Goal: Navigation & Orientation: Find specific page/section

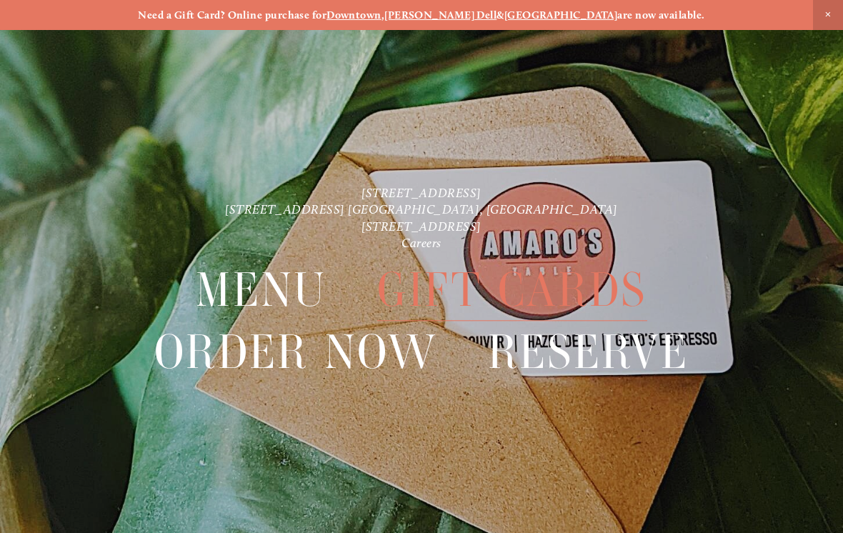
scroll to position [19, 0]
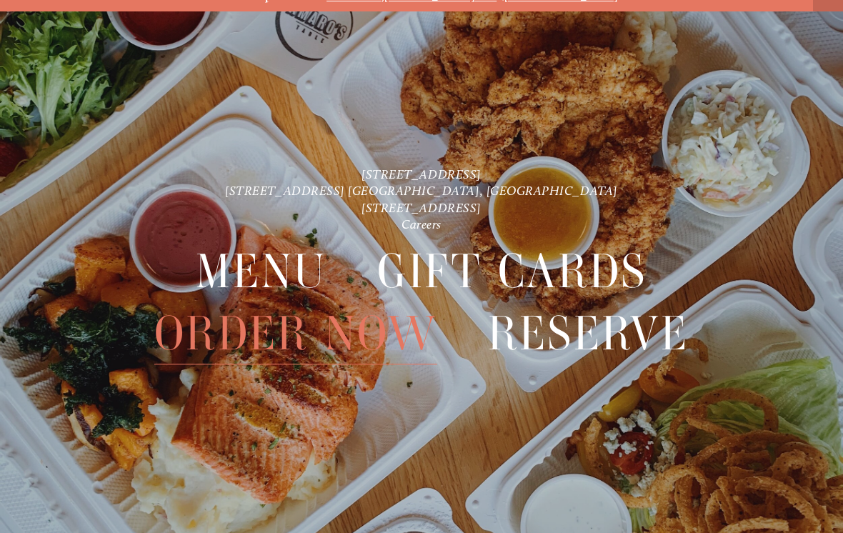
click at [547, 279] on span "Gift Cards" at bounding box center [511, 271] width 269 height 61
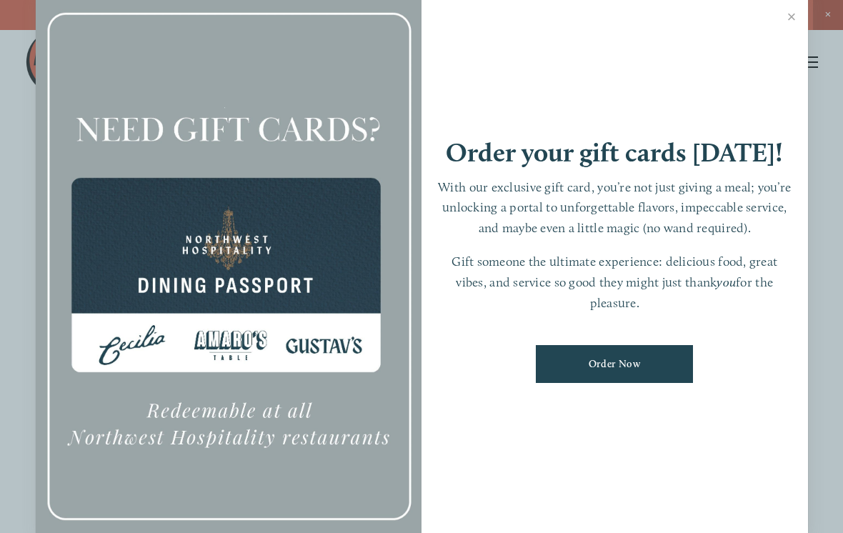
click at [655, 381] on link "Order Now" at bounding box center [614, 364] width 157 height 38
click at [800, 22] on link "Close" at bounding box center [792, 19] width 28 height 40
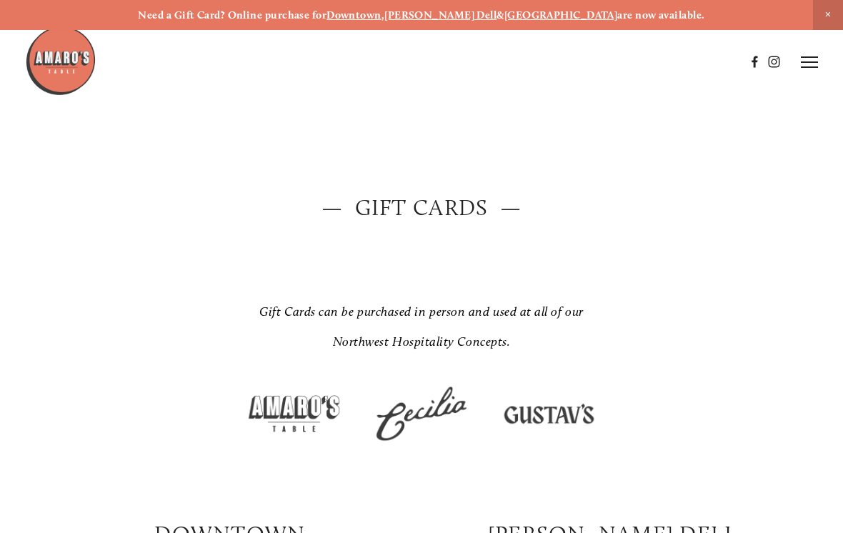
click at [808, 67] on line at bounding box center [809, 67] width 17 height 0
click at [811, 64] on icon at bounding box center [807, 62] width 13 height 13
click at [811, 67] on line at bounding box center [809, 67] width 17 height 0
click at [564, 68] on span "Menu" at bounding box center [566, 62] width 26 height 12
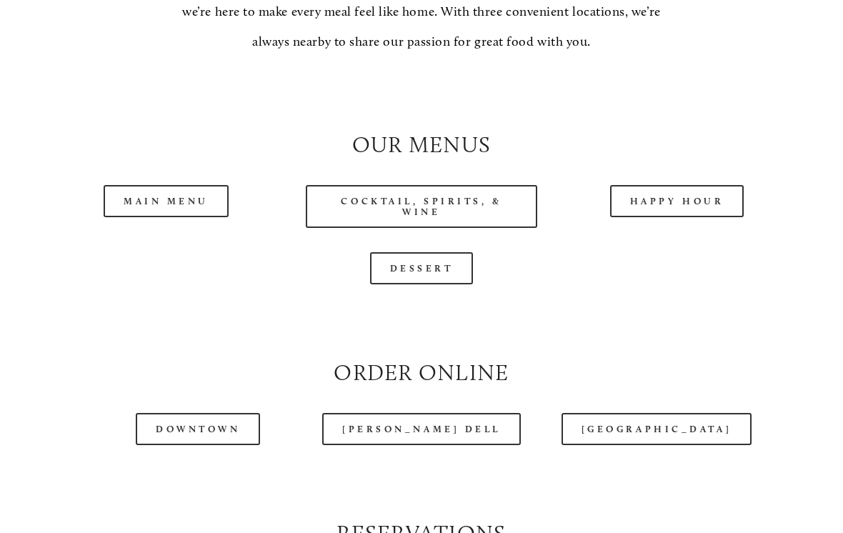
scroll to position [1205, 0]
click at [186, 214] on link "Main Menu" at bounding box center [166, 201] width 125 height 32
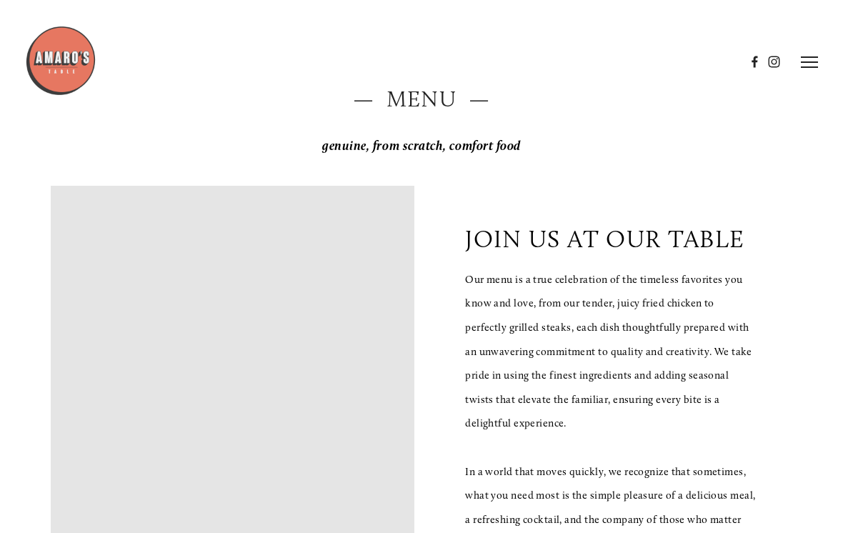
scroll to position [0, 0]
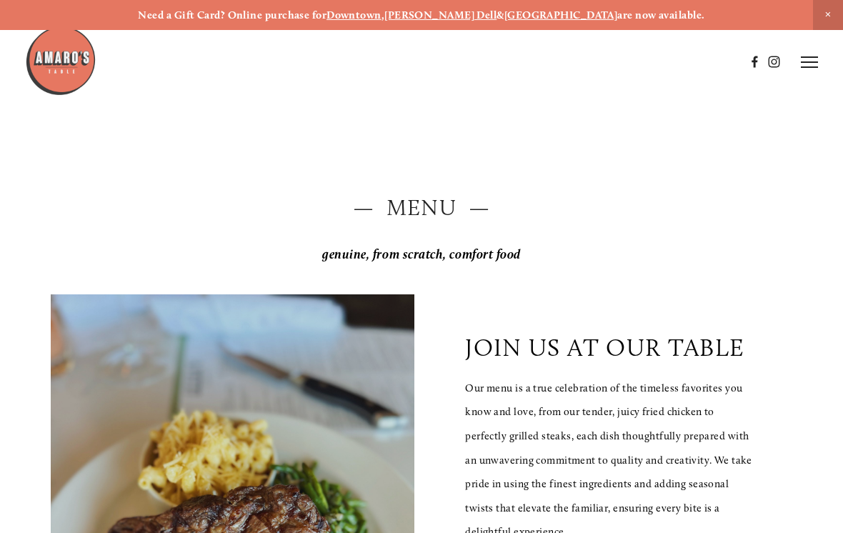
click at [803, 68] on icon at bounding box center [809, 62] width 17 height 13
click at [809, 60] on line at bounding box center [807, 62] width 13 height 13
click at [261, 19] on strong "Need a Gift Card? Online purchase for" at bounding box center [232, 15] width 189 height 13
click at [381, 21] on strong "Downtown" at bounding box center [353, 15] width 55 height 13
